Goal: Information Seeking & Learning: Learn about a topic

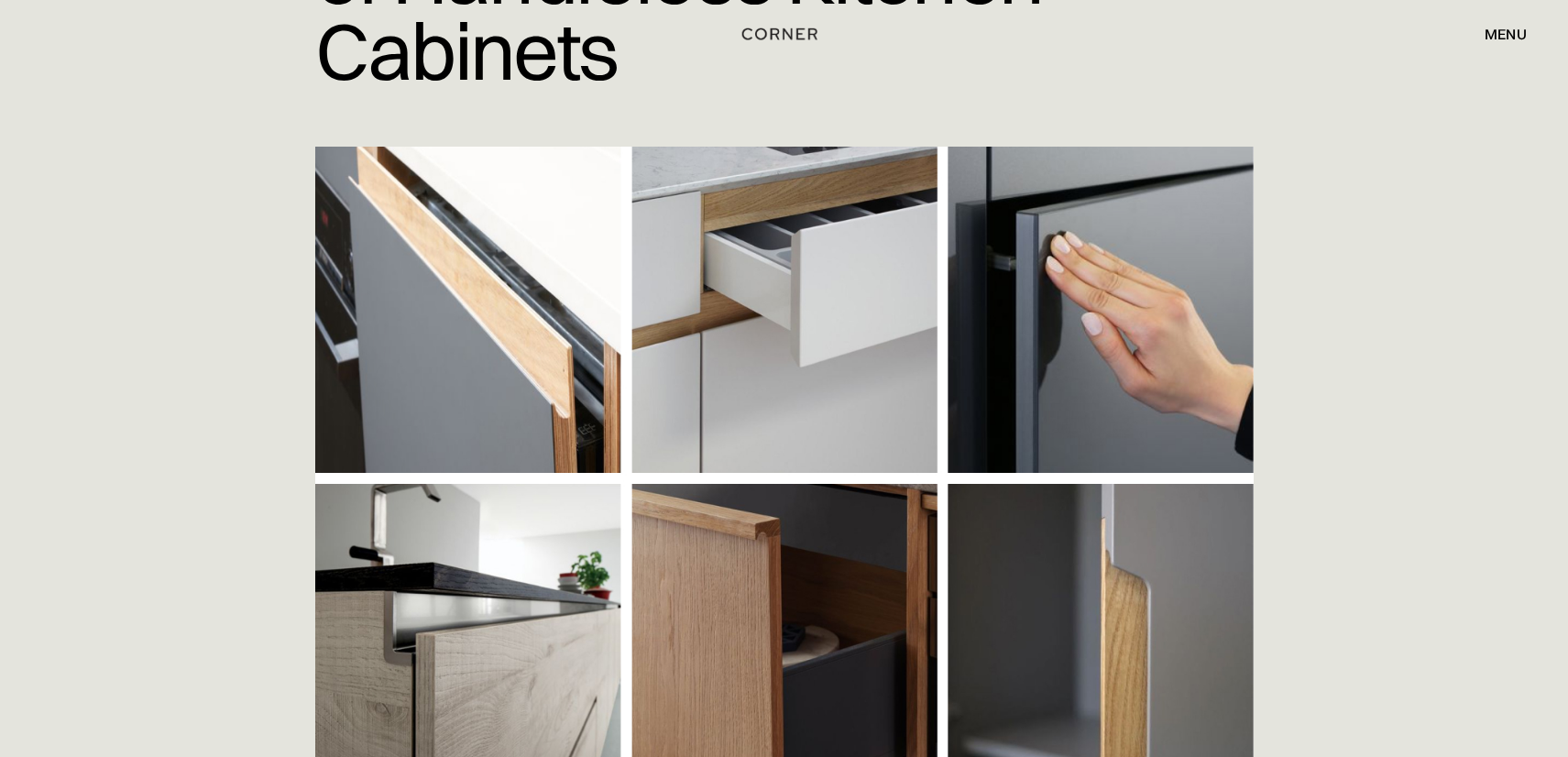
scroll to position [328, 0]
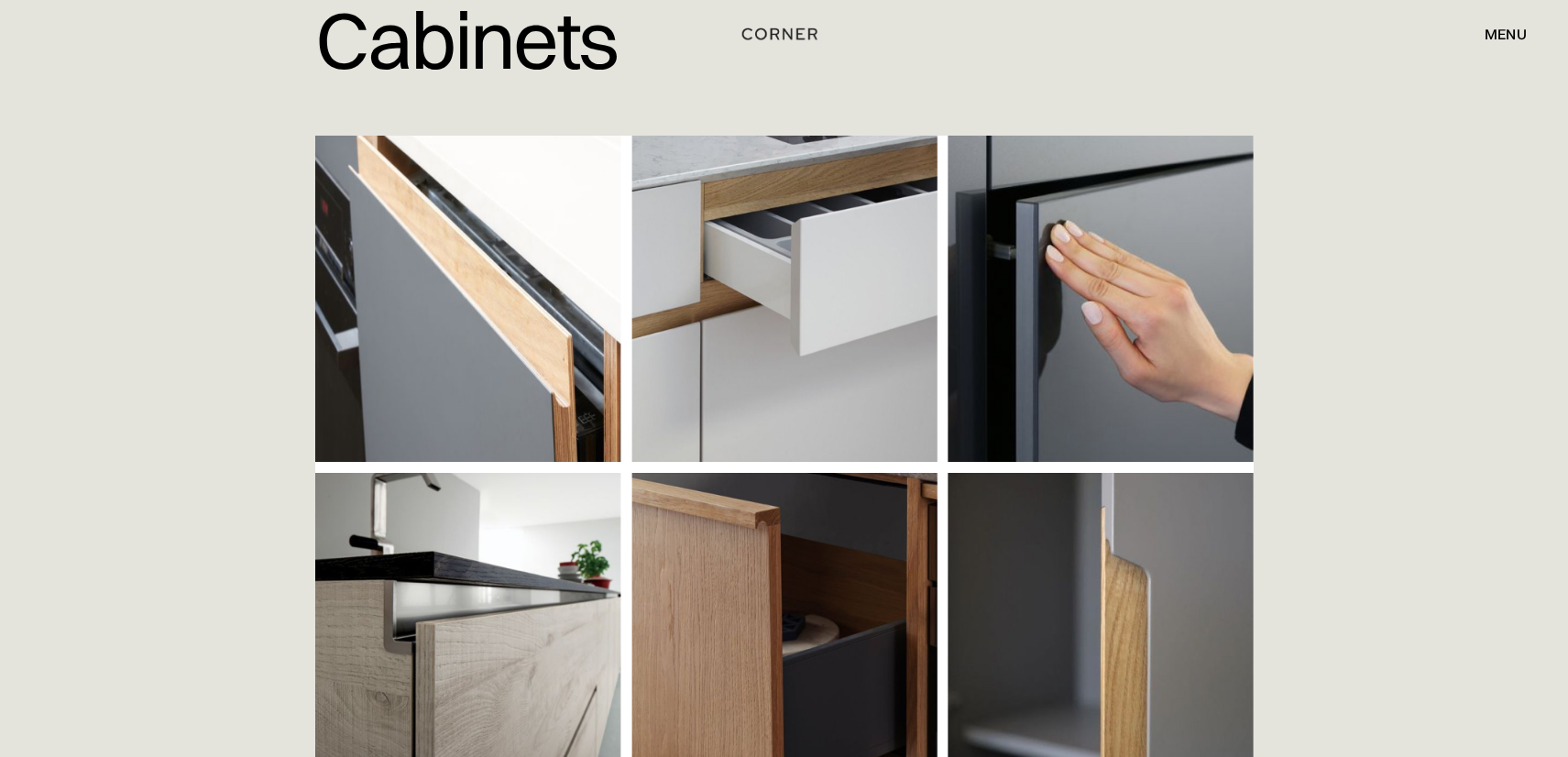
click at [744, 346] on img at bounding box center [784, 465] width 938 height 660
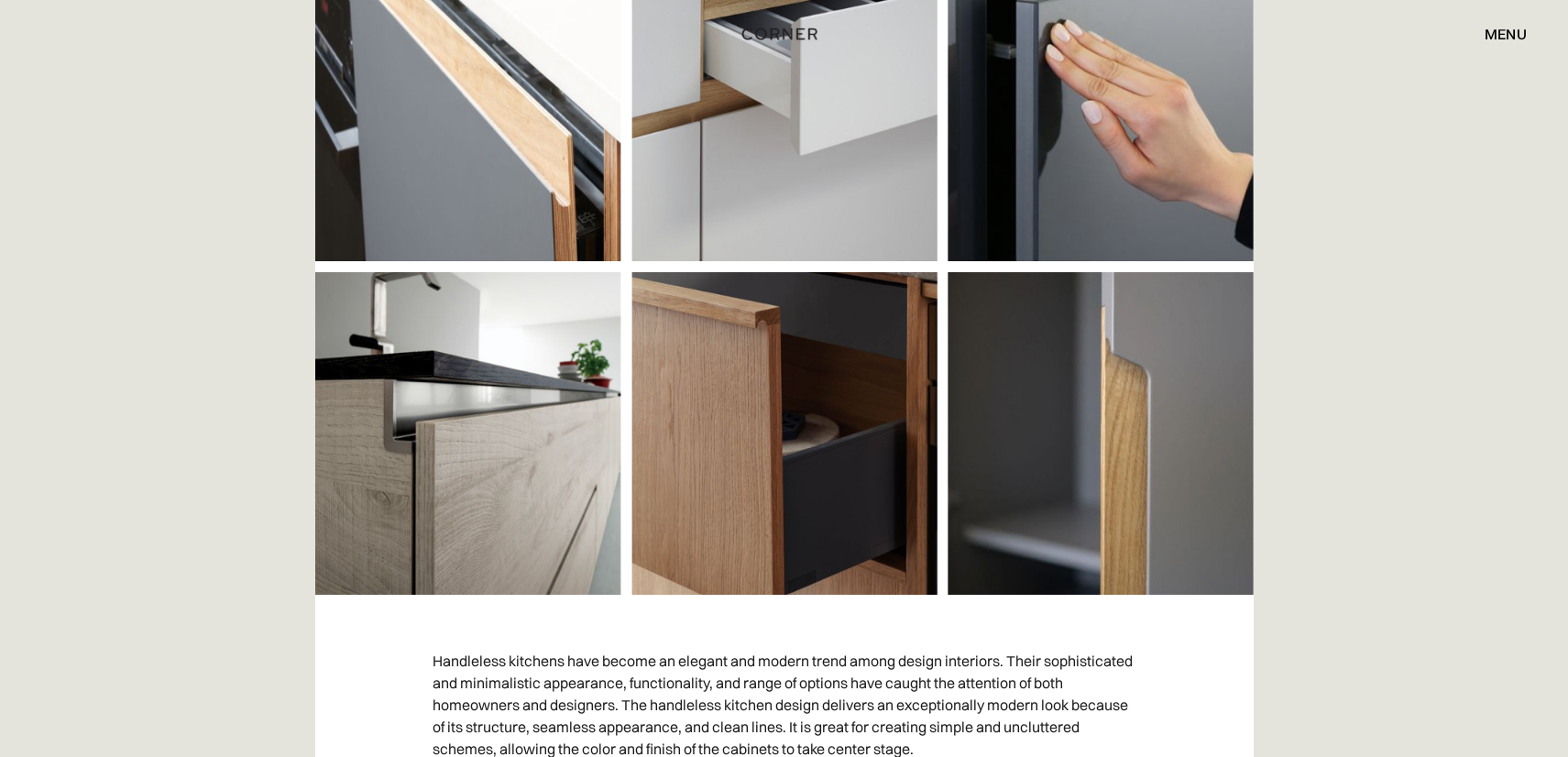
scroll to position [530, 0]
click at [745, 349] on img at bounding box center [784, 263] width 938 height 660
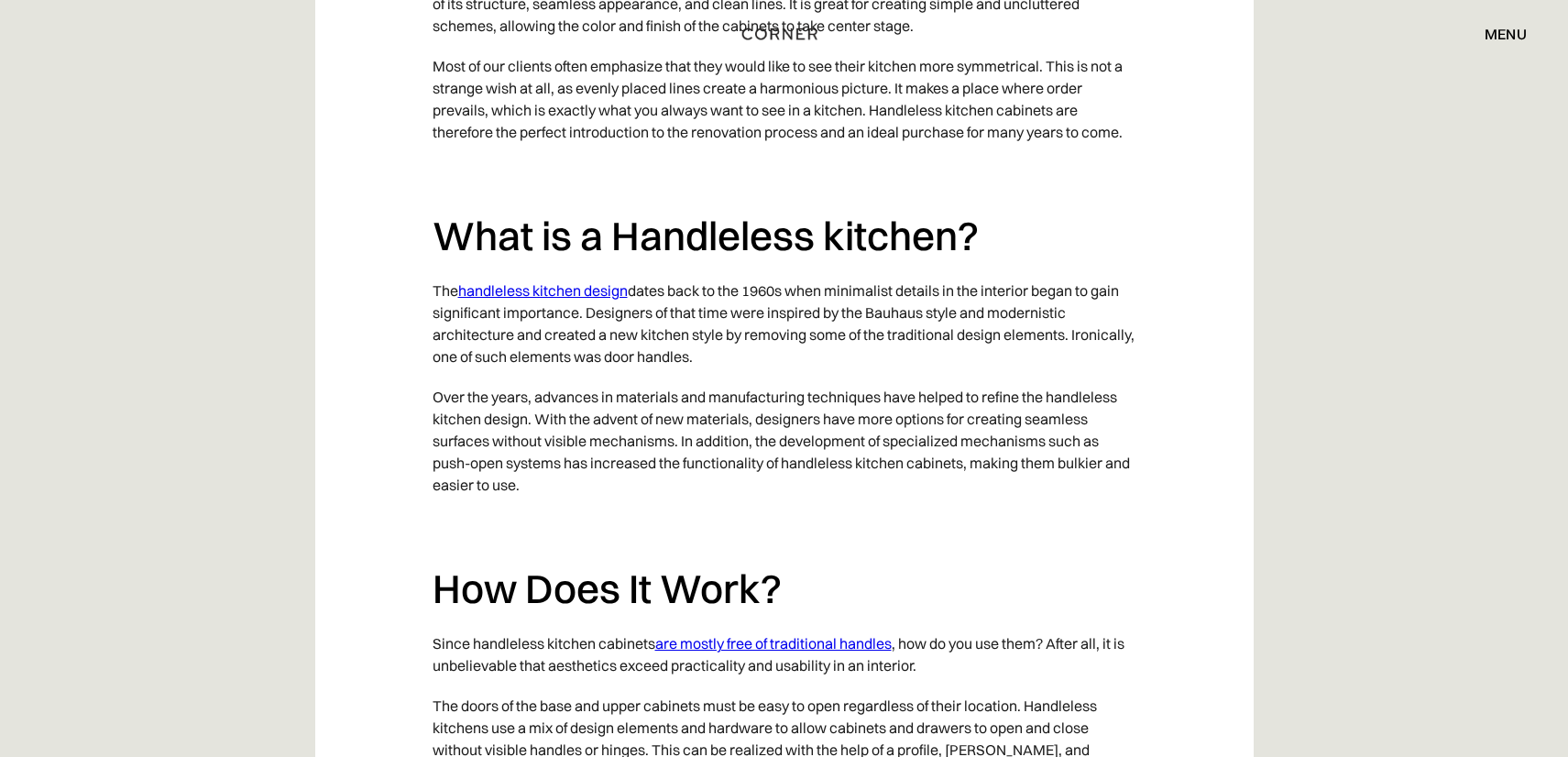
scroll to position [1258, 0]
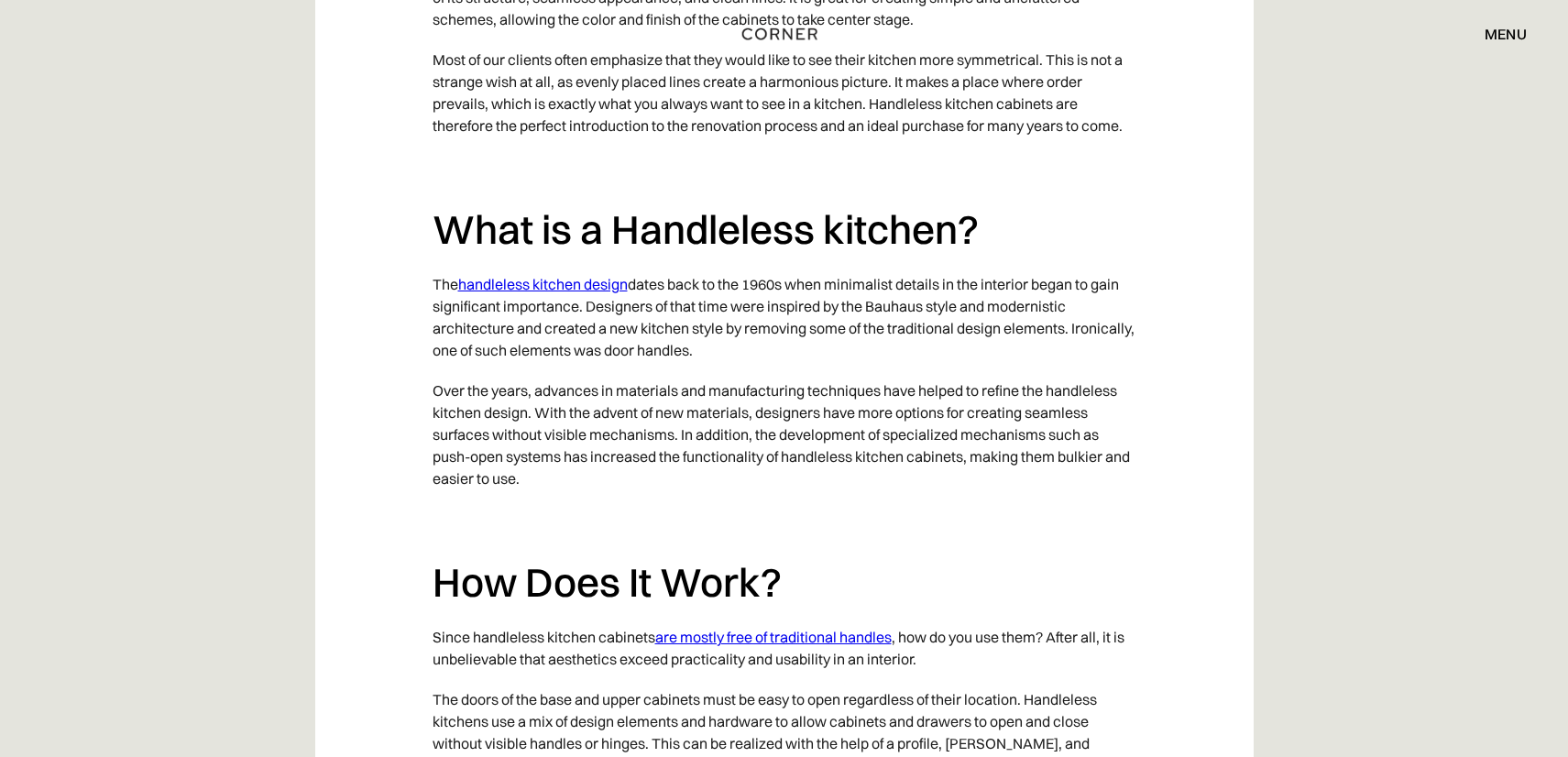
click at [596, 280] on link "handleless kitchen design" at bounding box center [543, 284] width 169 height 19
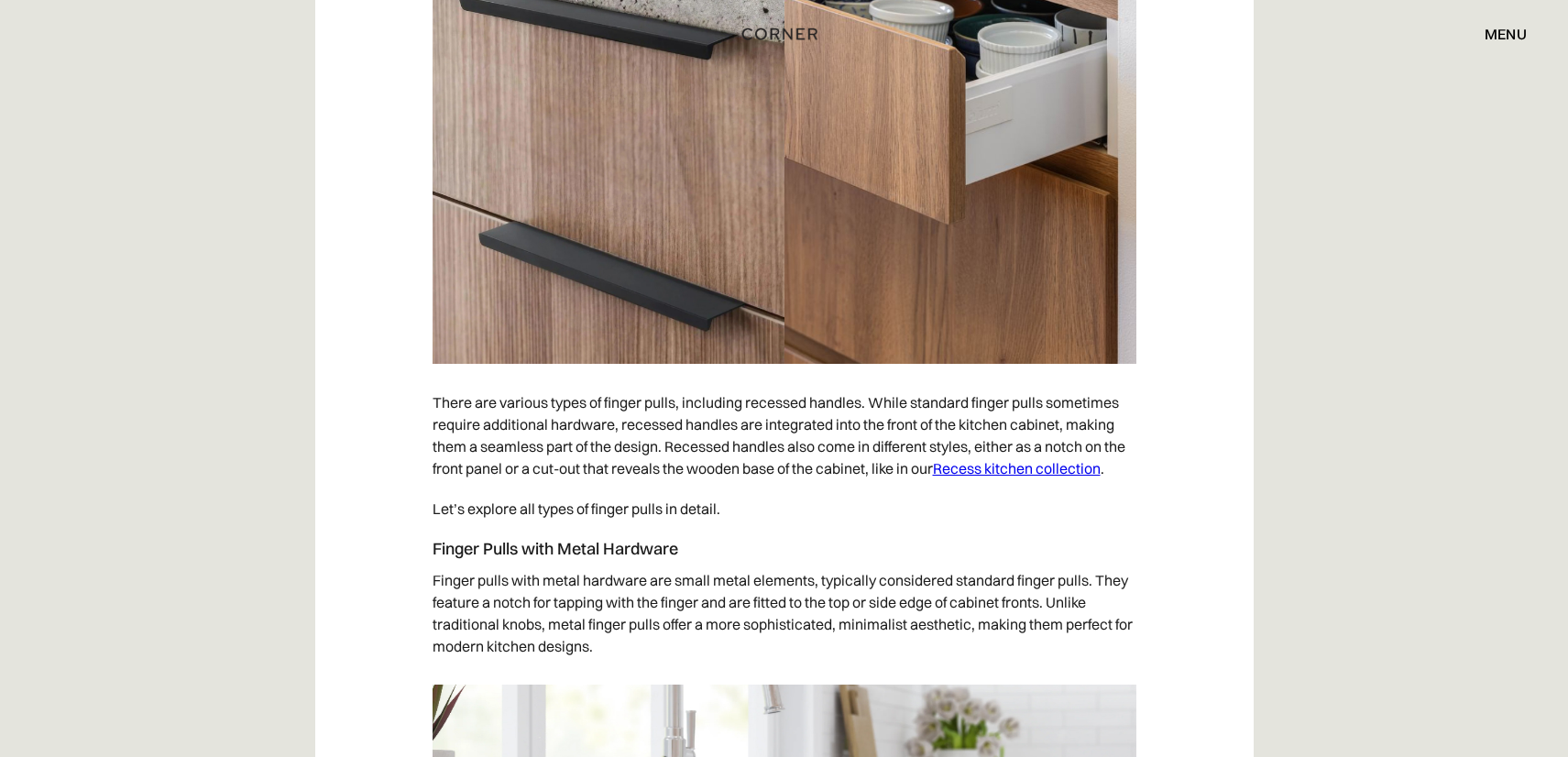
scroll to position [3756, 0]
click at [970, 472] on link "Recess kitchen collection" at bounding box center [1016, 467] width 168 height 19
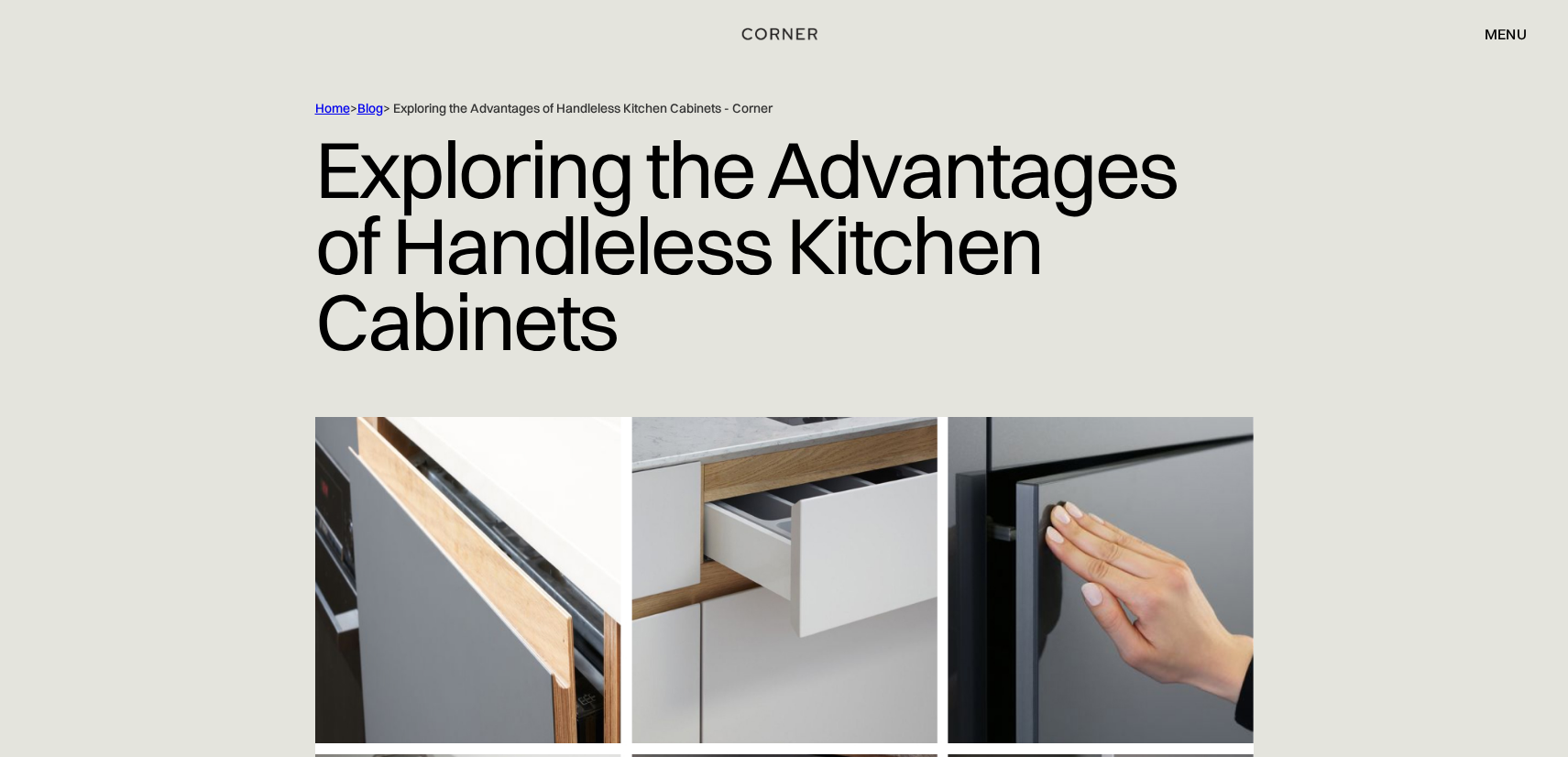
scroll to position [0, 0]
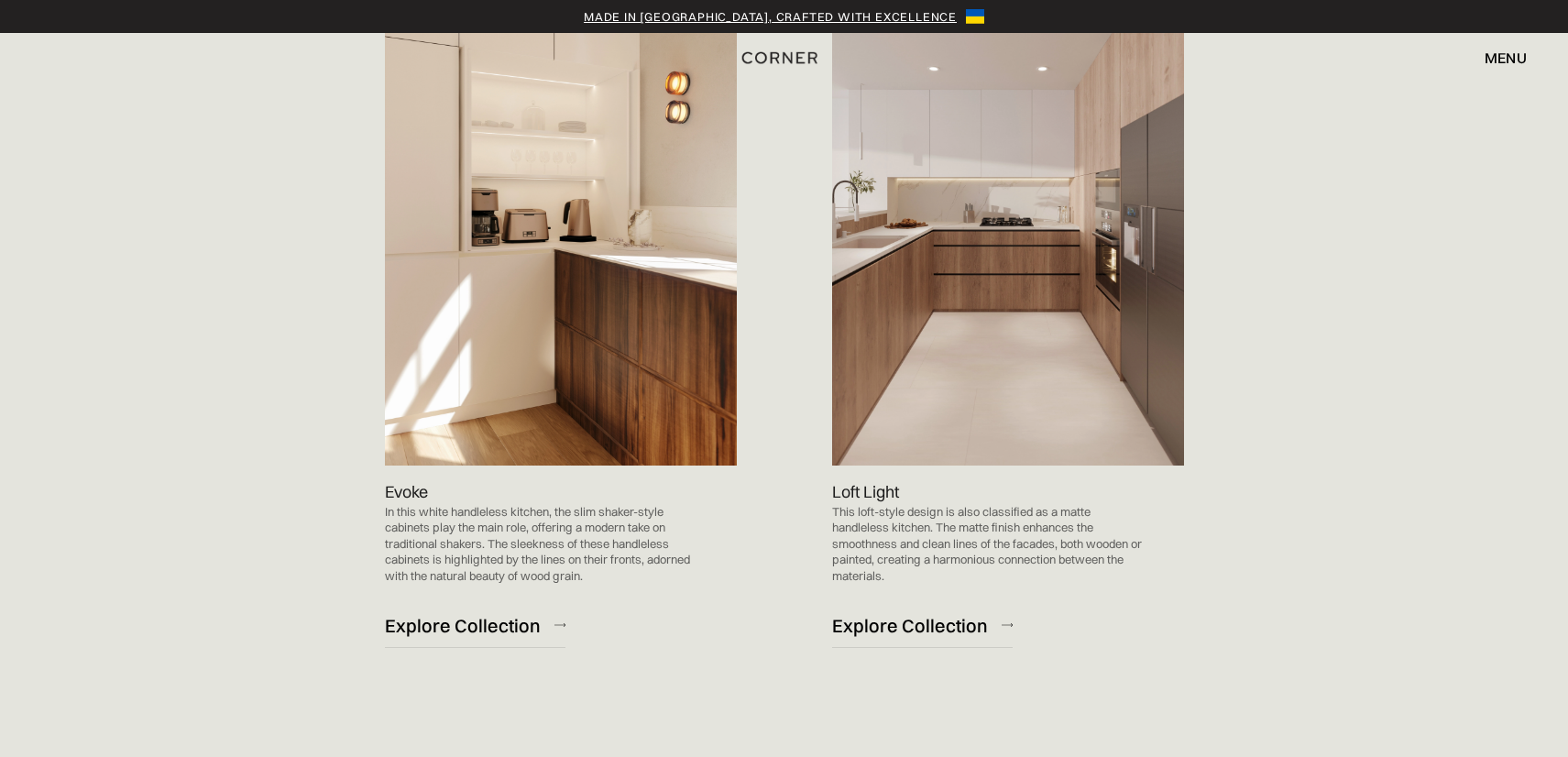
scroll to position [1912, 0]
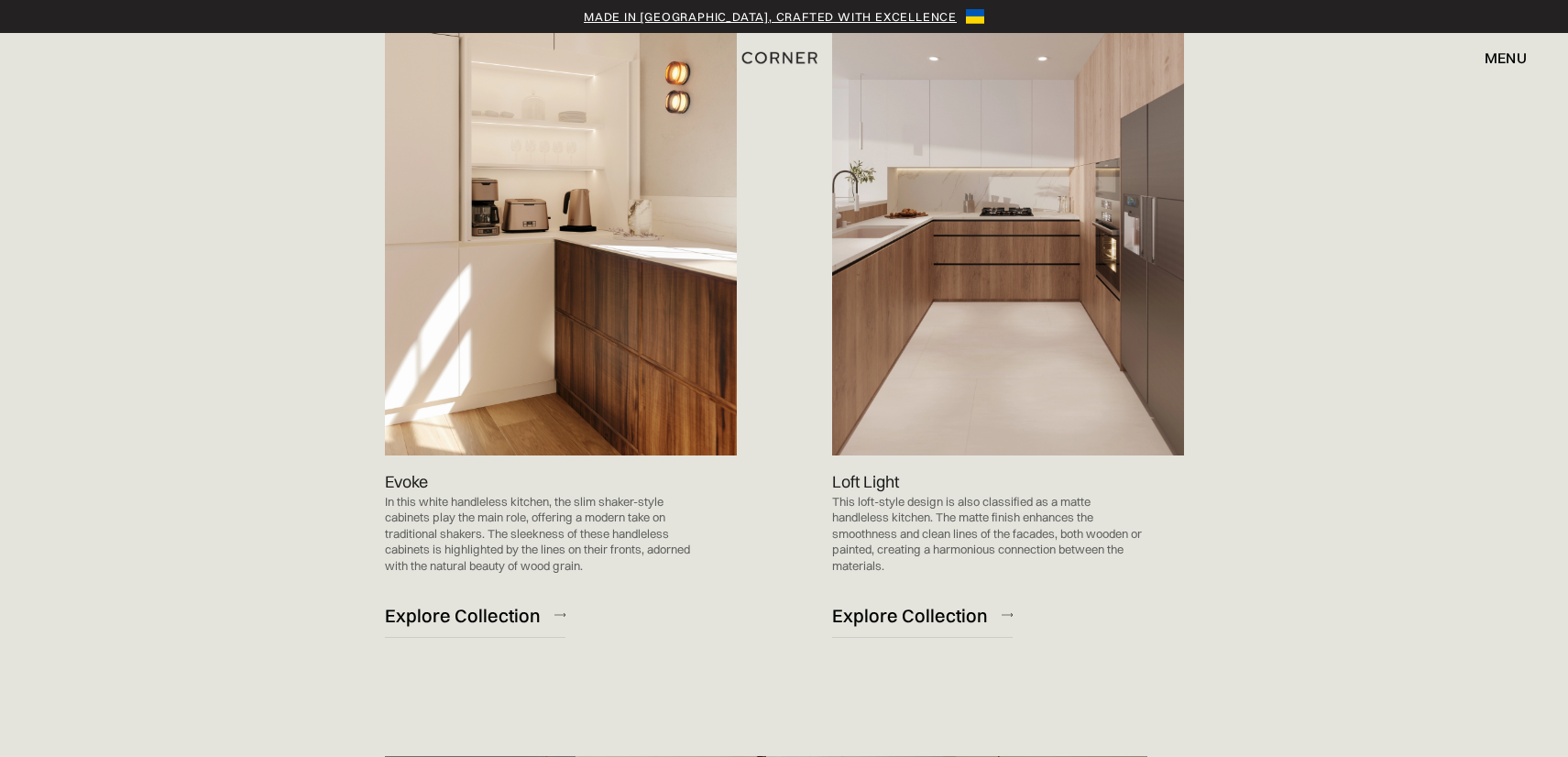
click at [1034, 405] on img at bounding box center [1008, 205] width 352 height 498
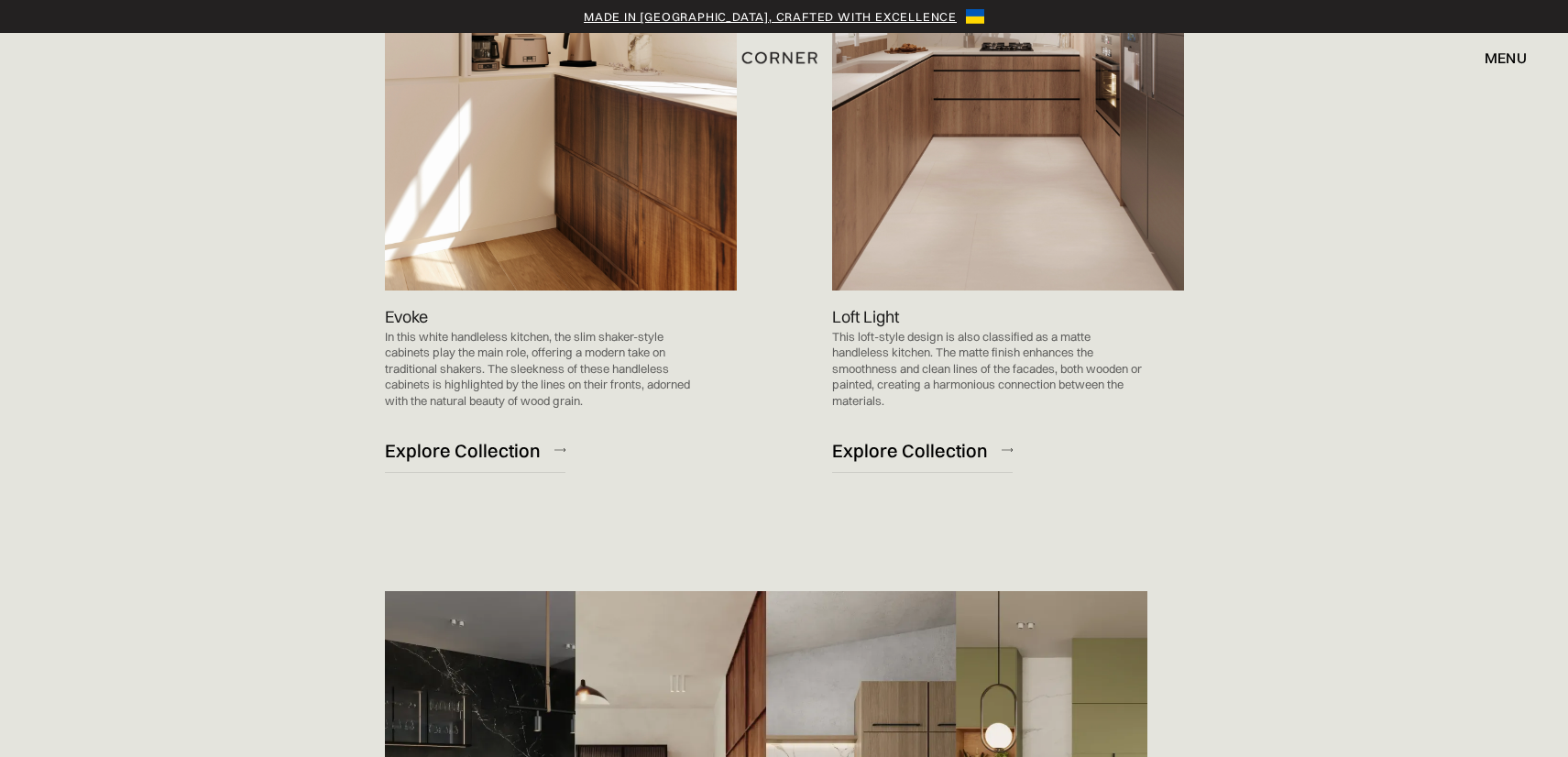
scroll to position [2078, 0]
click at [890, 452] on div "Explore Collection" at bounding box center [909, 449] width 155 height 25
click at [1498, 58] on div "menu" at bounding box center [1505, 57] width 42 height 15
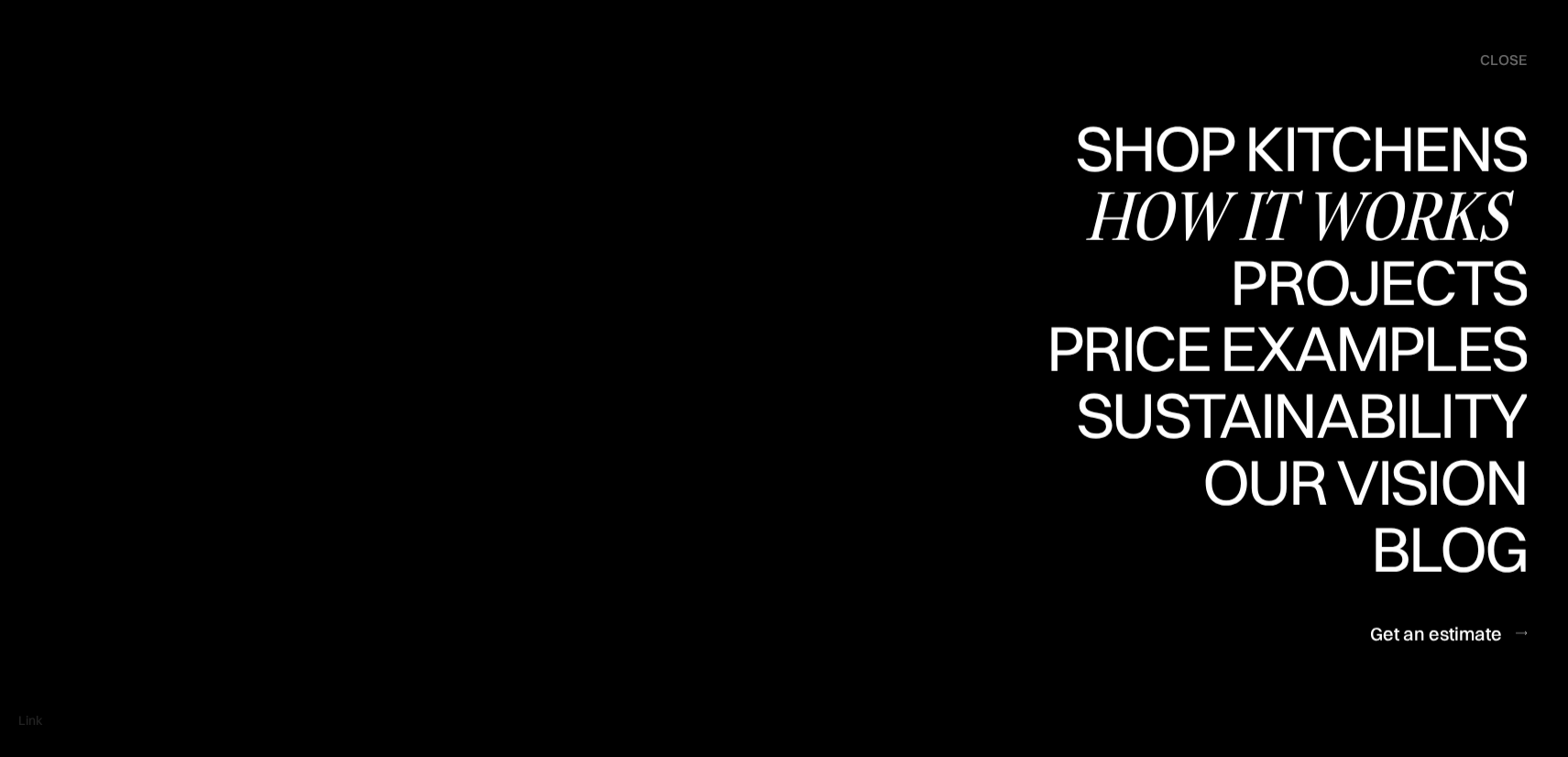
scroll to position [2213, 0]
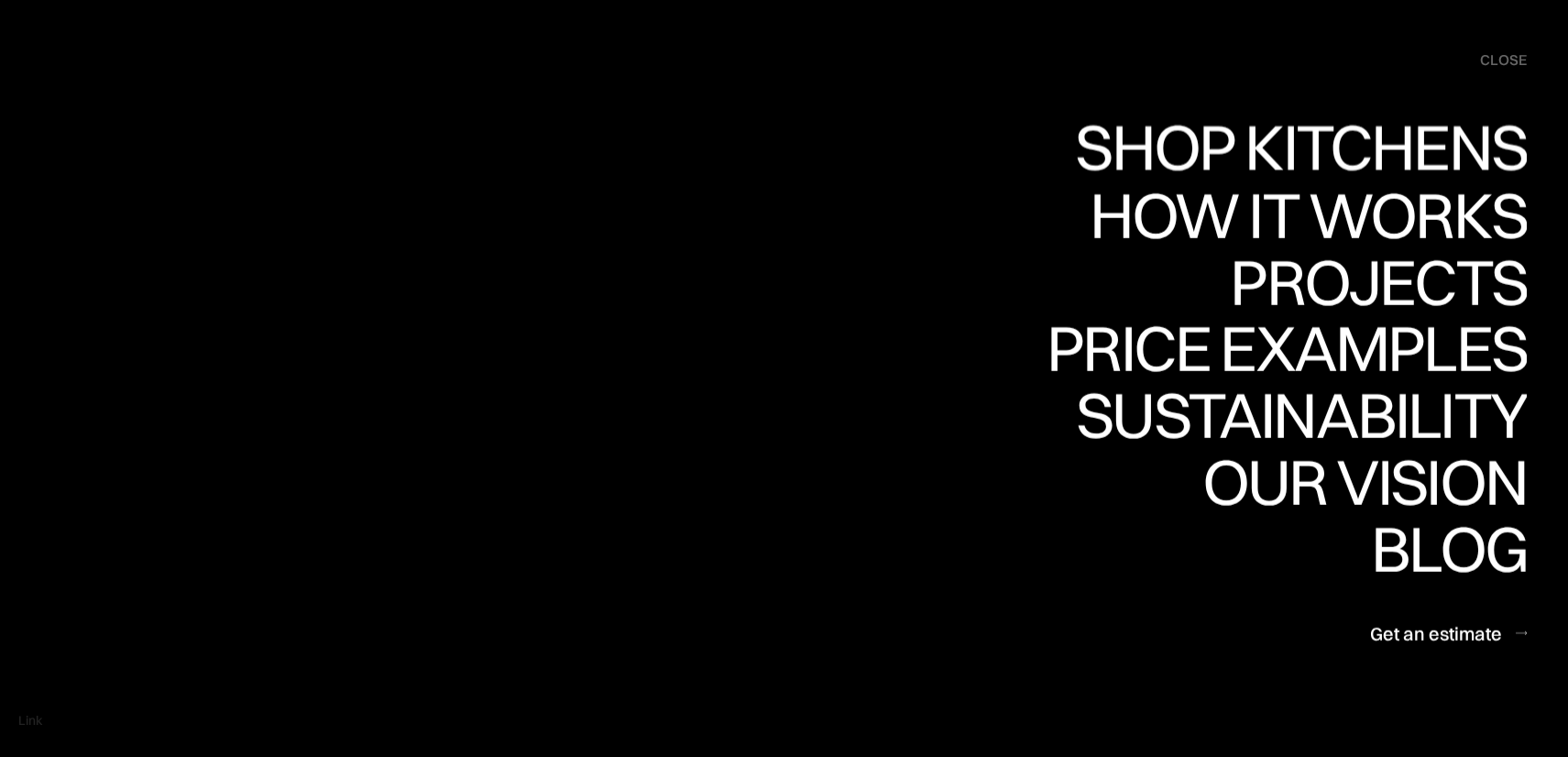
click at [1504, 62] on div "close" at bounding box center [1503, 60] width 47 height 21
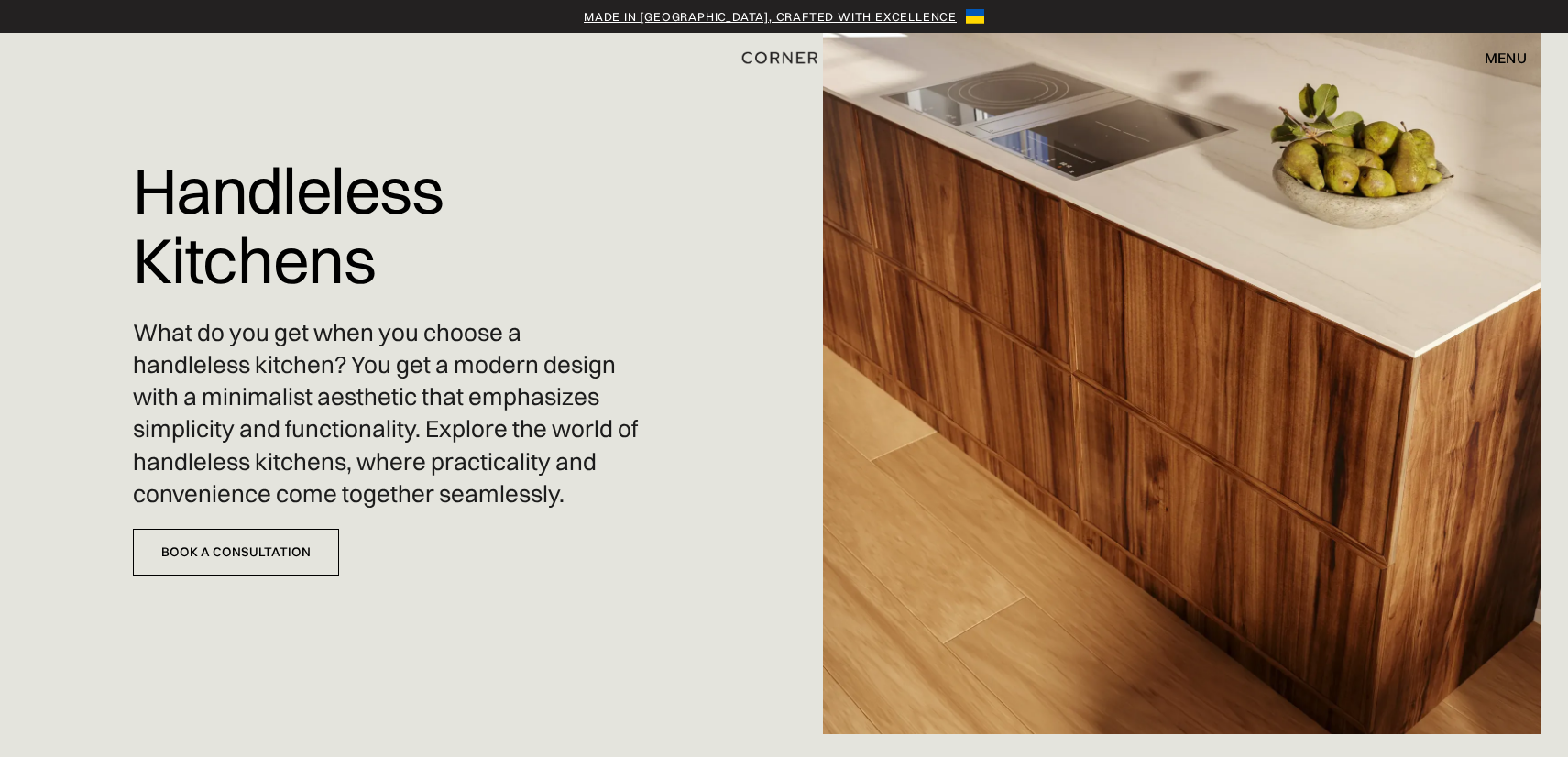
scroll to position [0, 0]
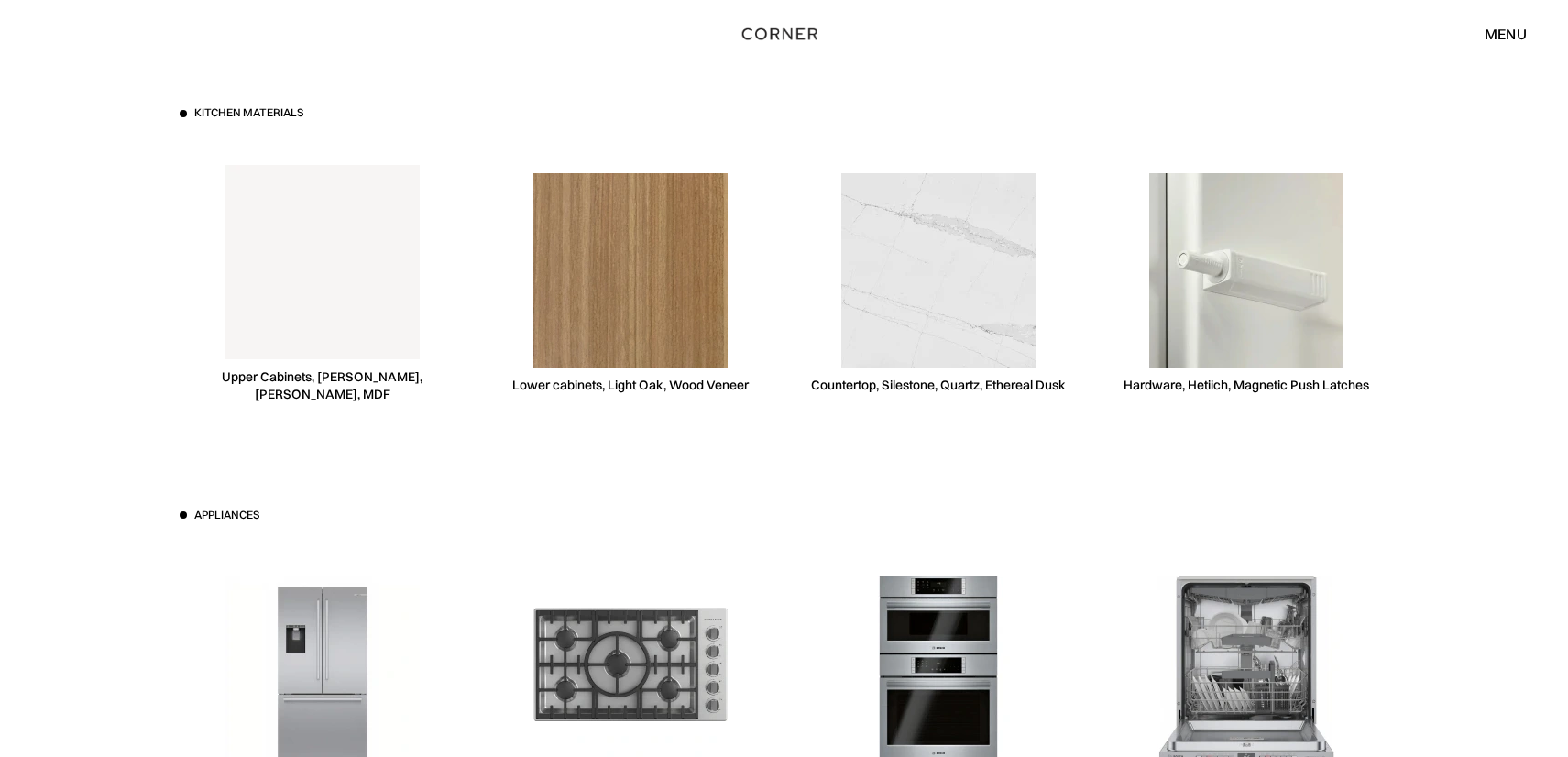
scroll to position [7042, 0]
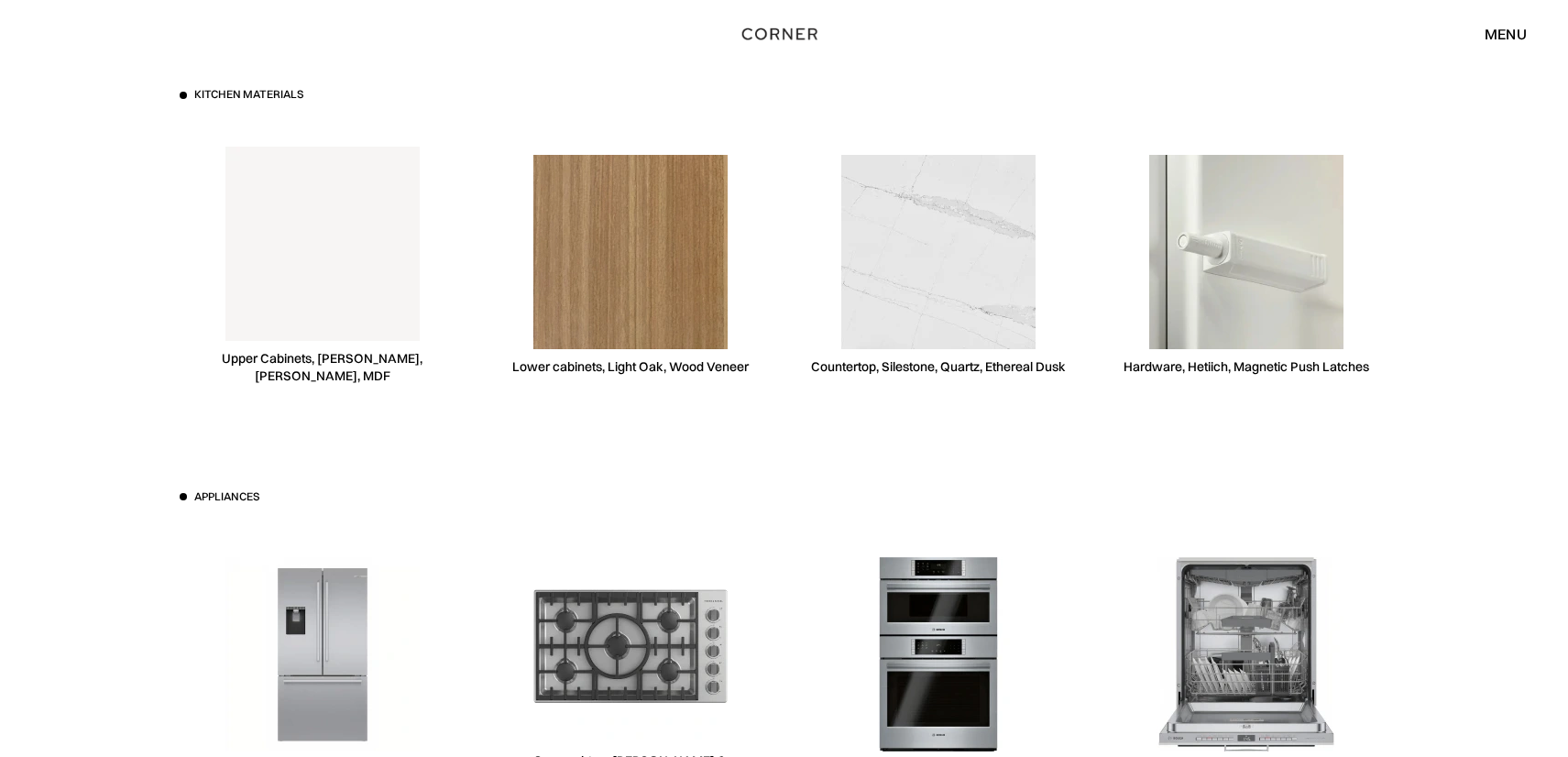
click at [391, 277] on img at bounding box center [322, 244] width 195 height 195
click at [370, 360] on div "Upper Cabinets, Niemann, White, MDF" at bounding box center [322, 367] width 286 height 34
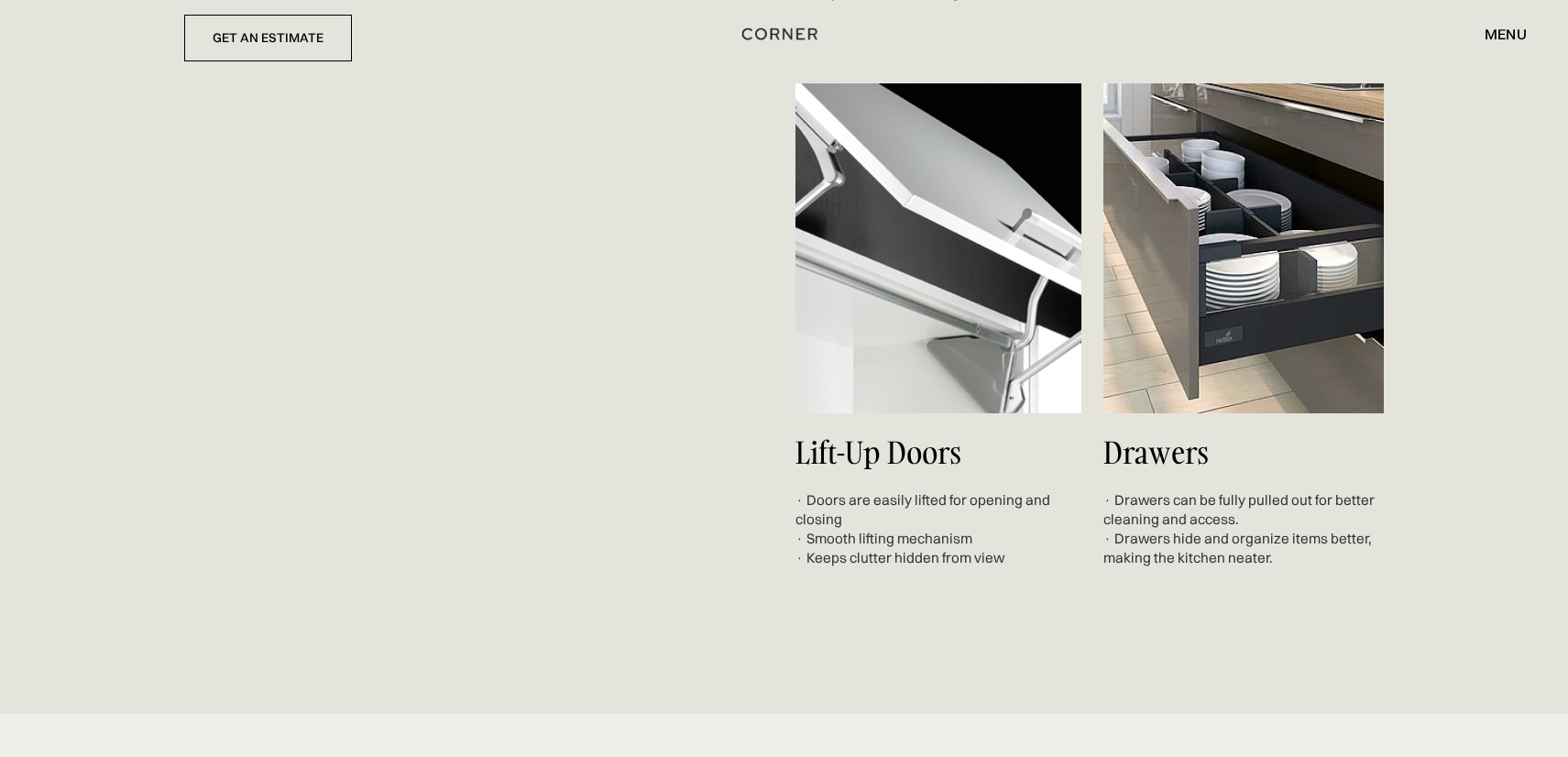
scroll to position [8719, 0]
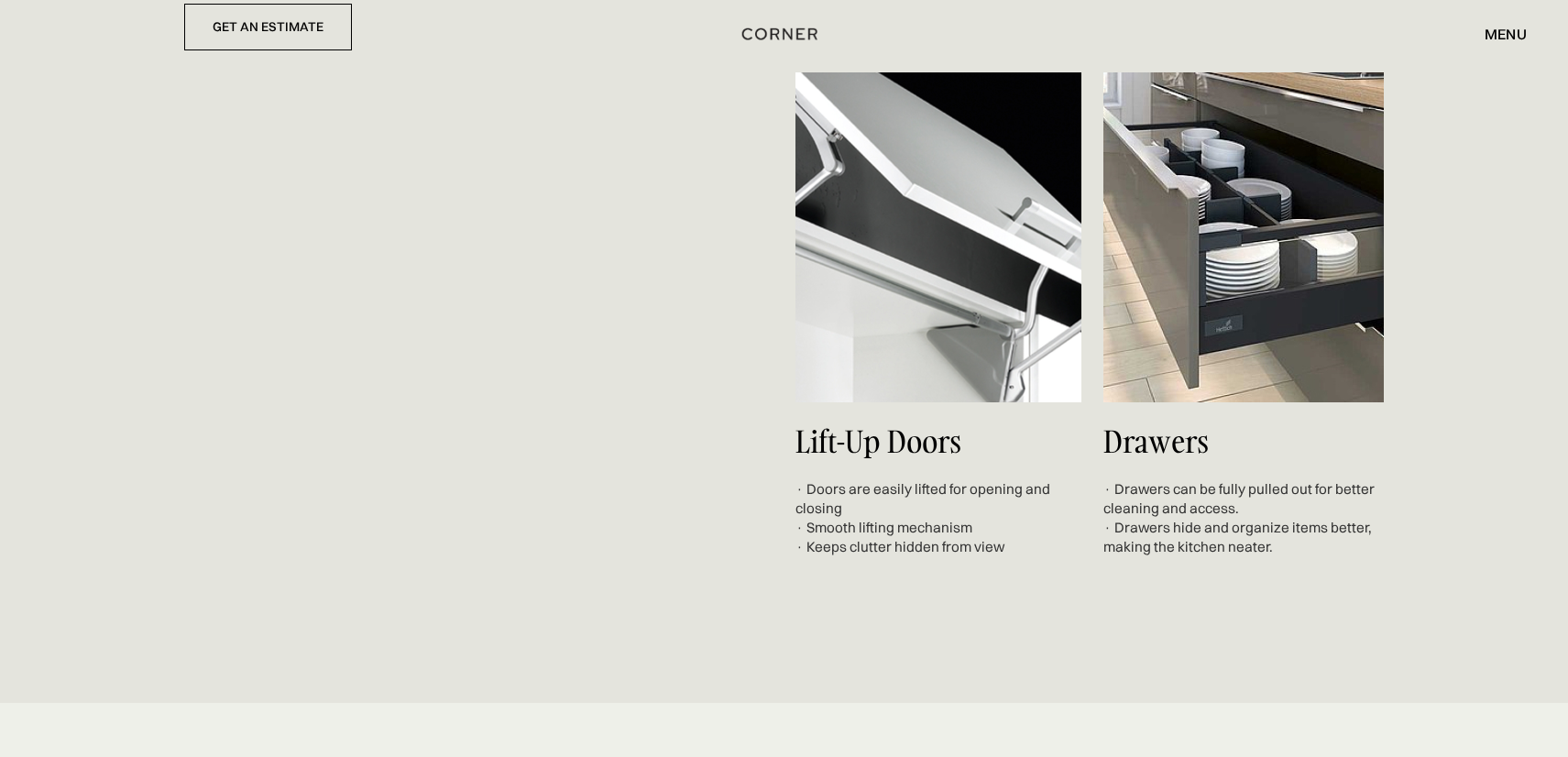
click at [1233, 204] on img at bounding box center [1243, 238] width 280 height 330
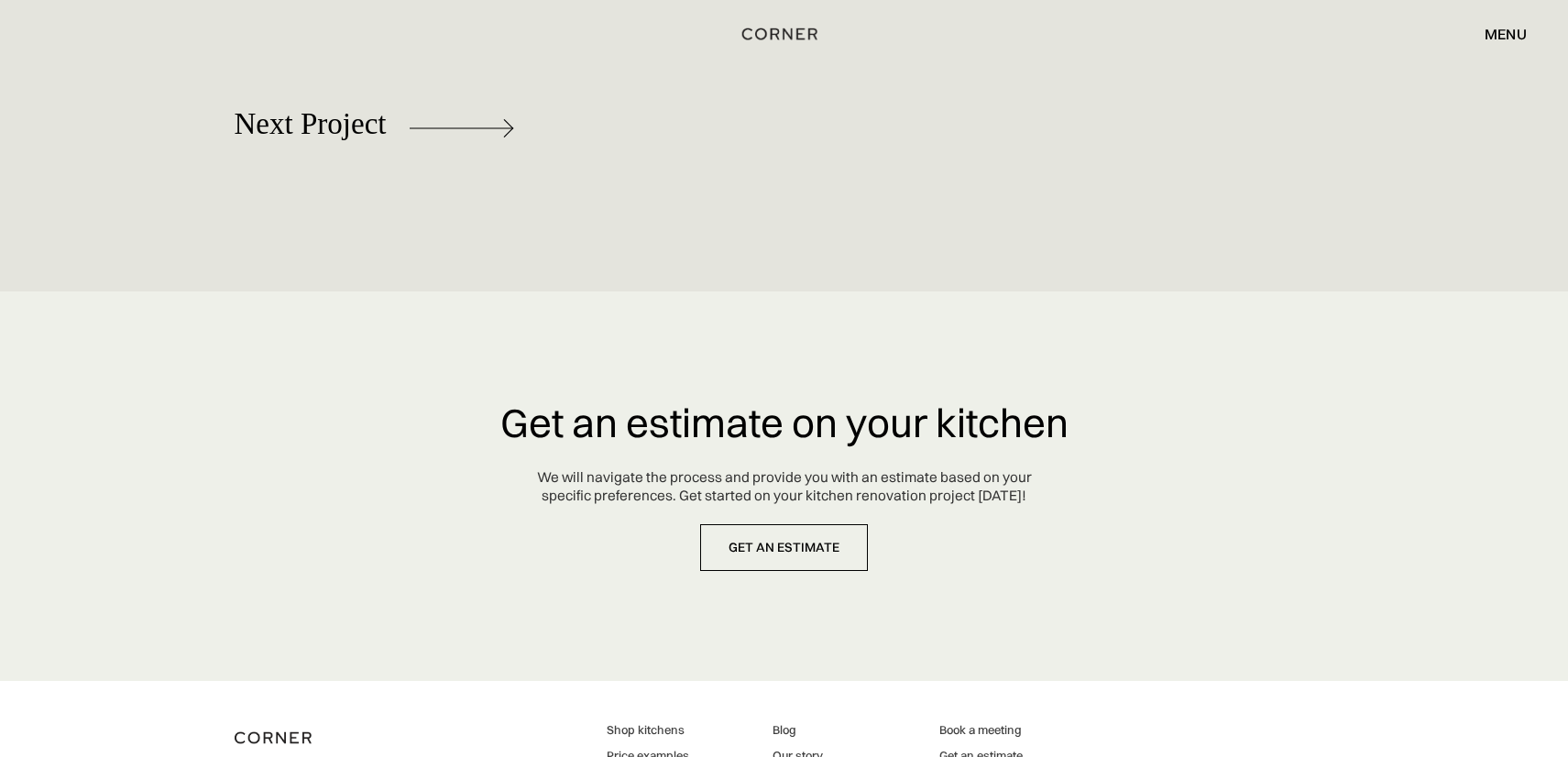
scroll to position [10342, 0]
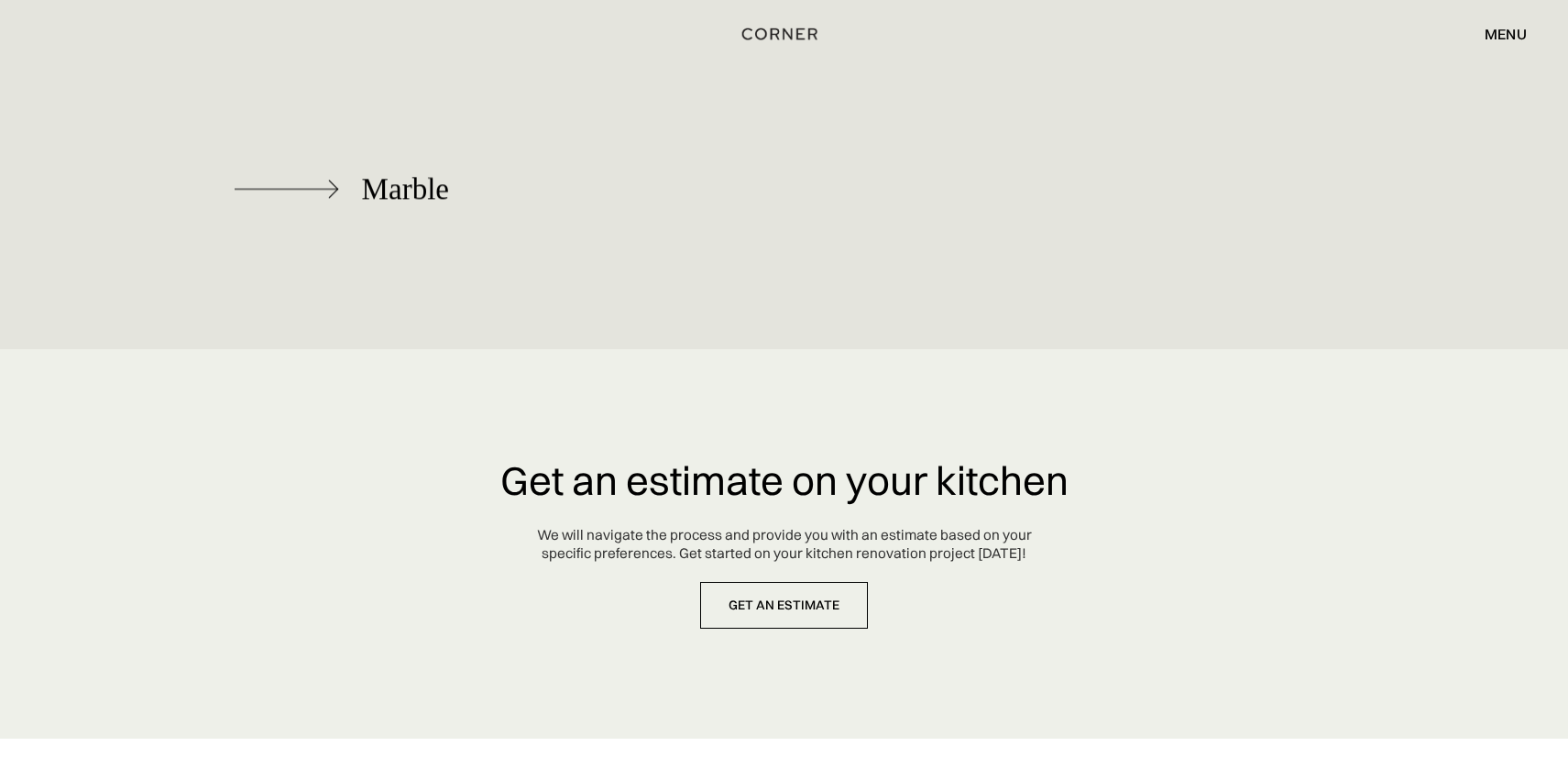
click at [367, 189] on div "Marble" at bounding box center [405, 190] width 87 height 33
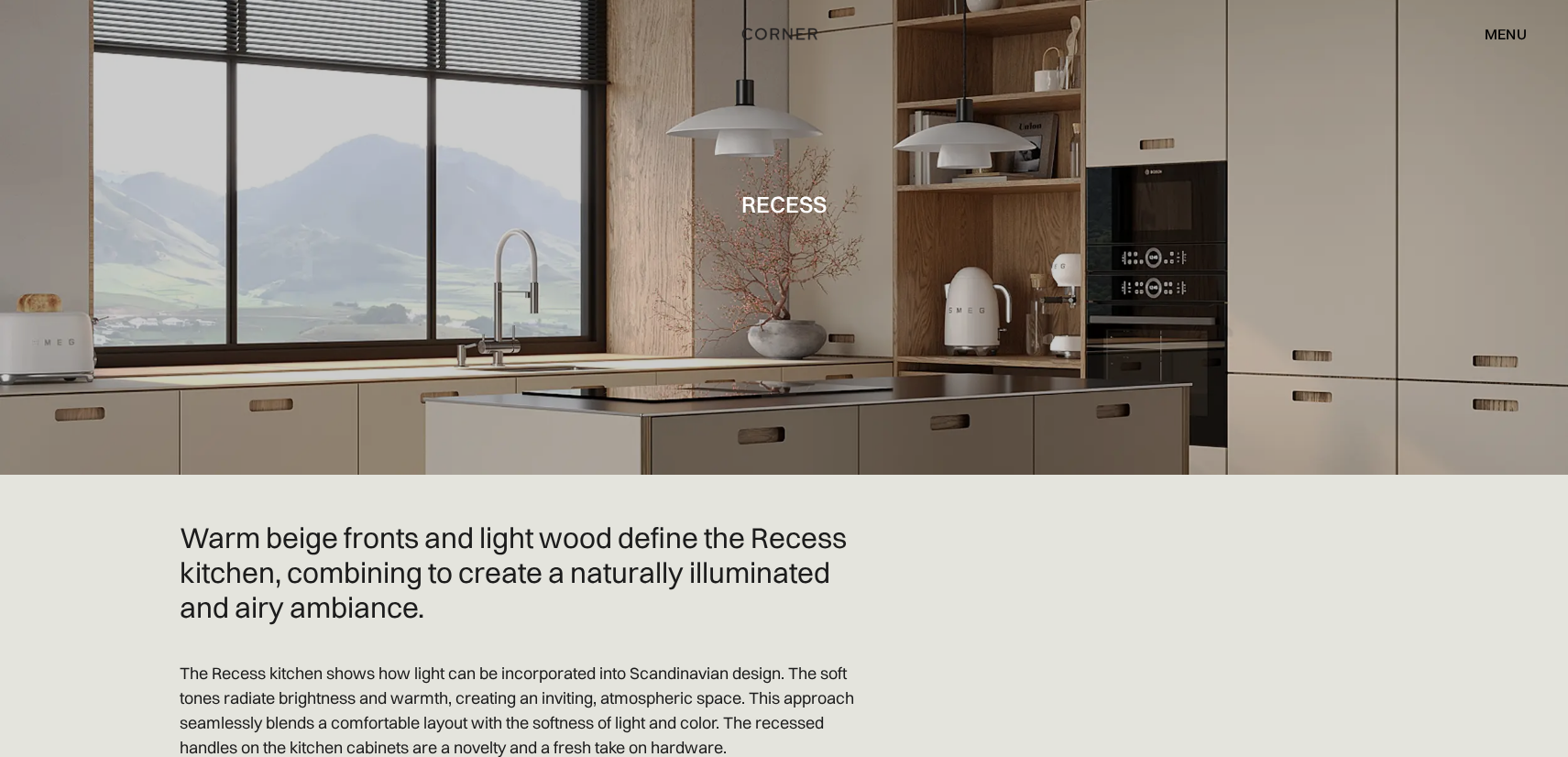
scroll to position [87, 0]
